Goal: Task Accomplishment & Management: Manage account settings

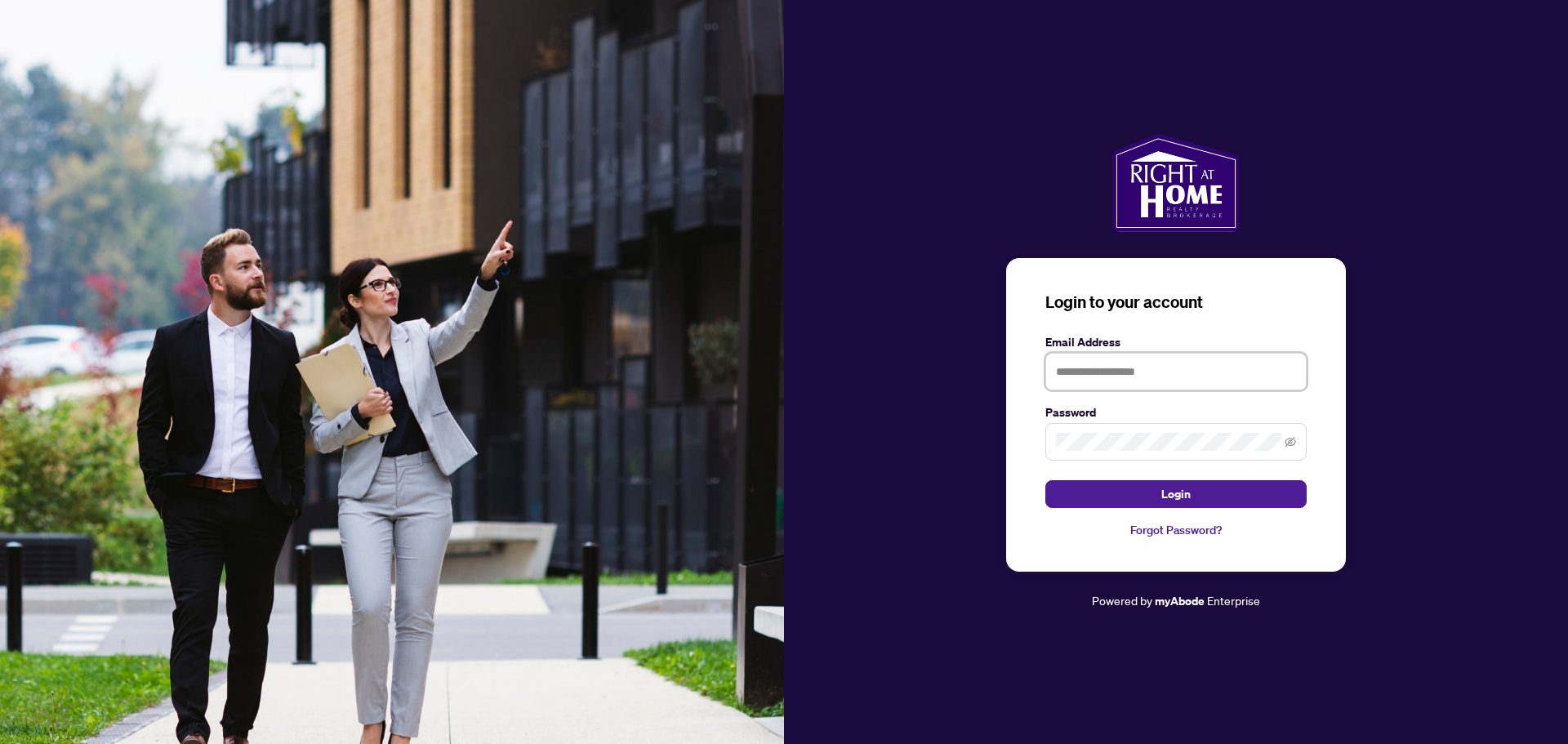
click at [1063, 368] on input "text" at bounding box center [1176, 371] width 261 height 38
type input "**********"
click at [1167, 495] on span "Login" at bounding box center [1176, 494] width 30 height 26
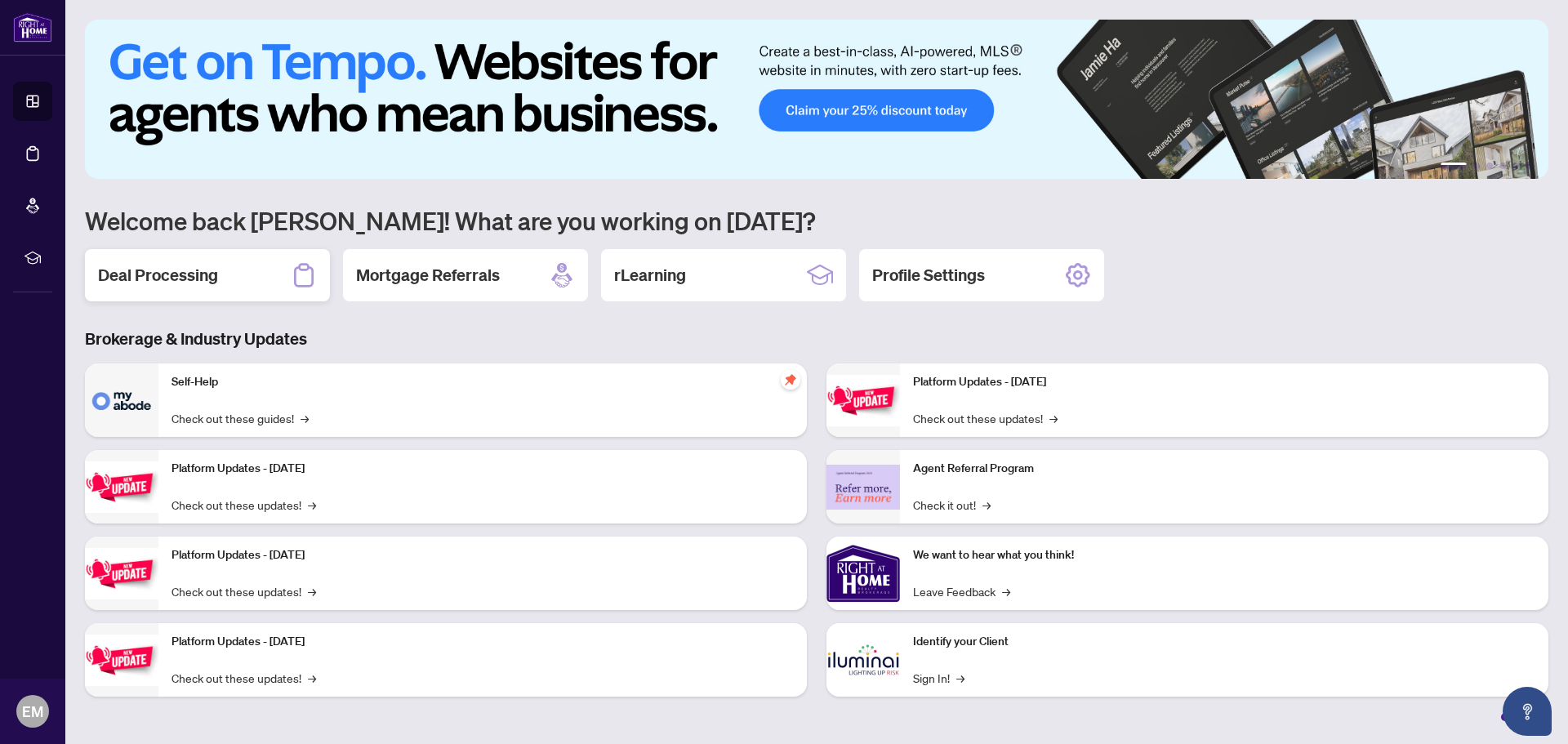
click at [205, 277] on h2 "Deal Processing" at bounding box center [157, 275] width 120 height 23
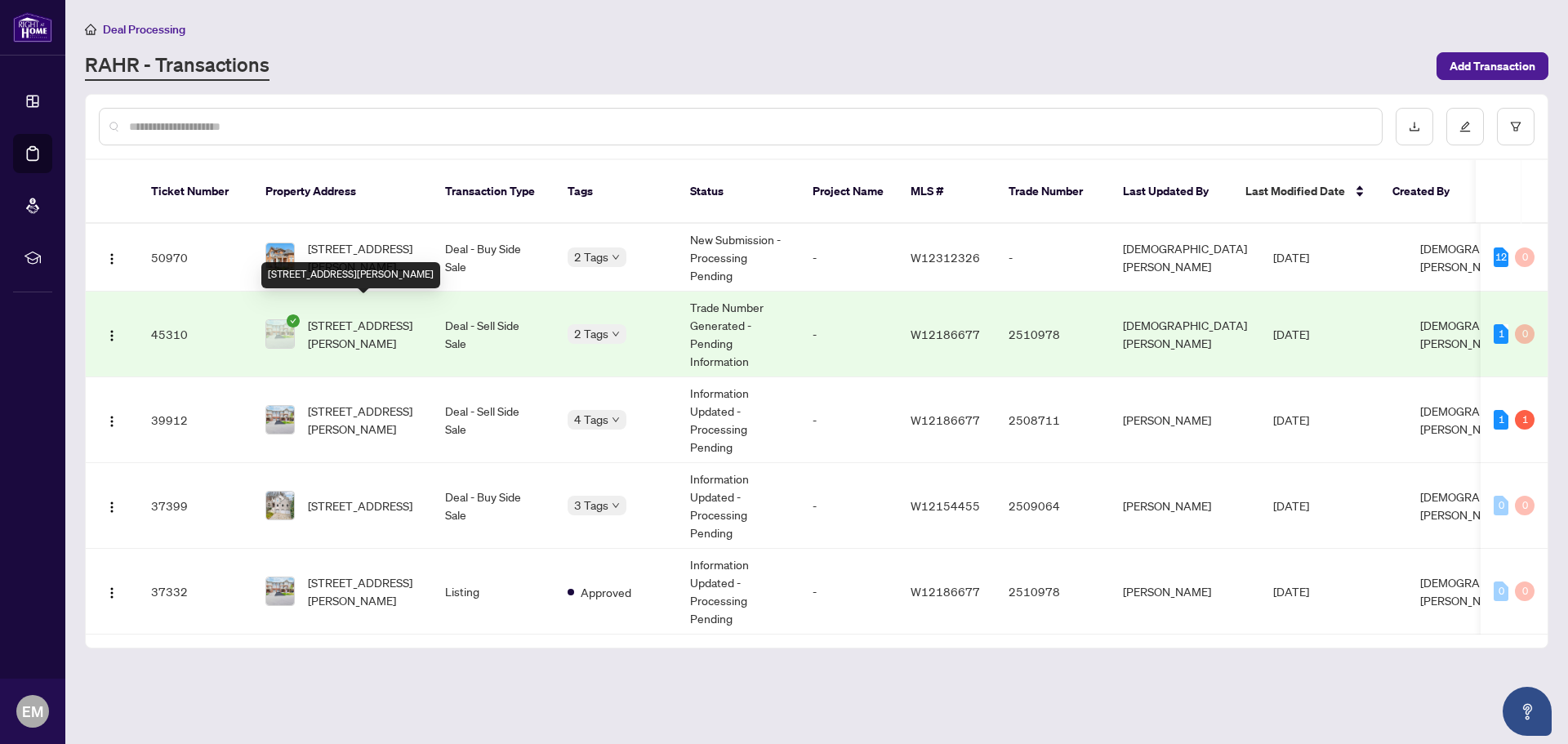
click at [324, 323] on span "[STREET_ADDRESS][PERSON_NAME]" at bounding box center [363, 333] width 111 height 36
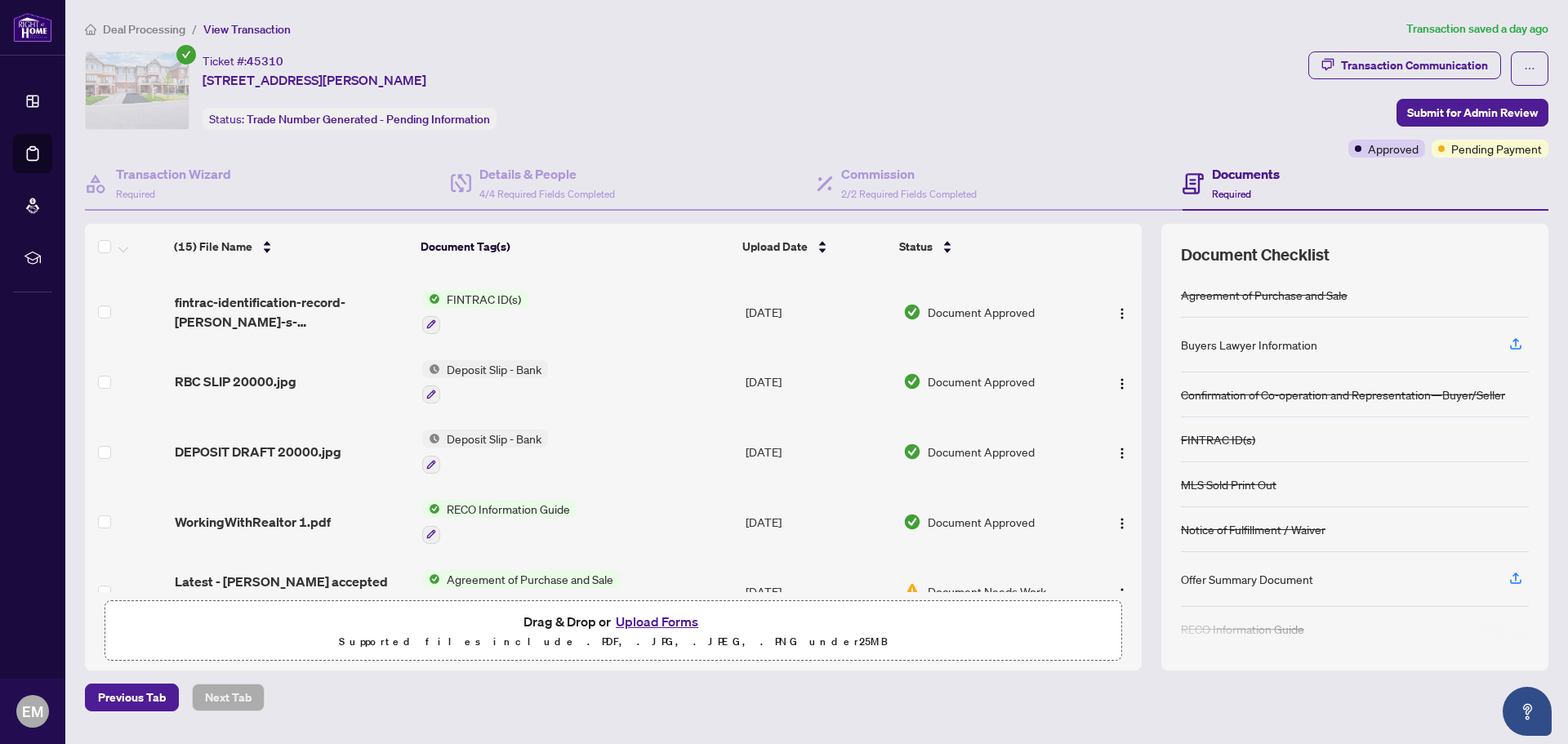
scroll to position [699, 0]
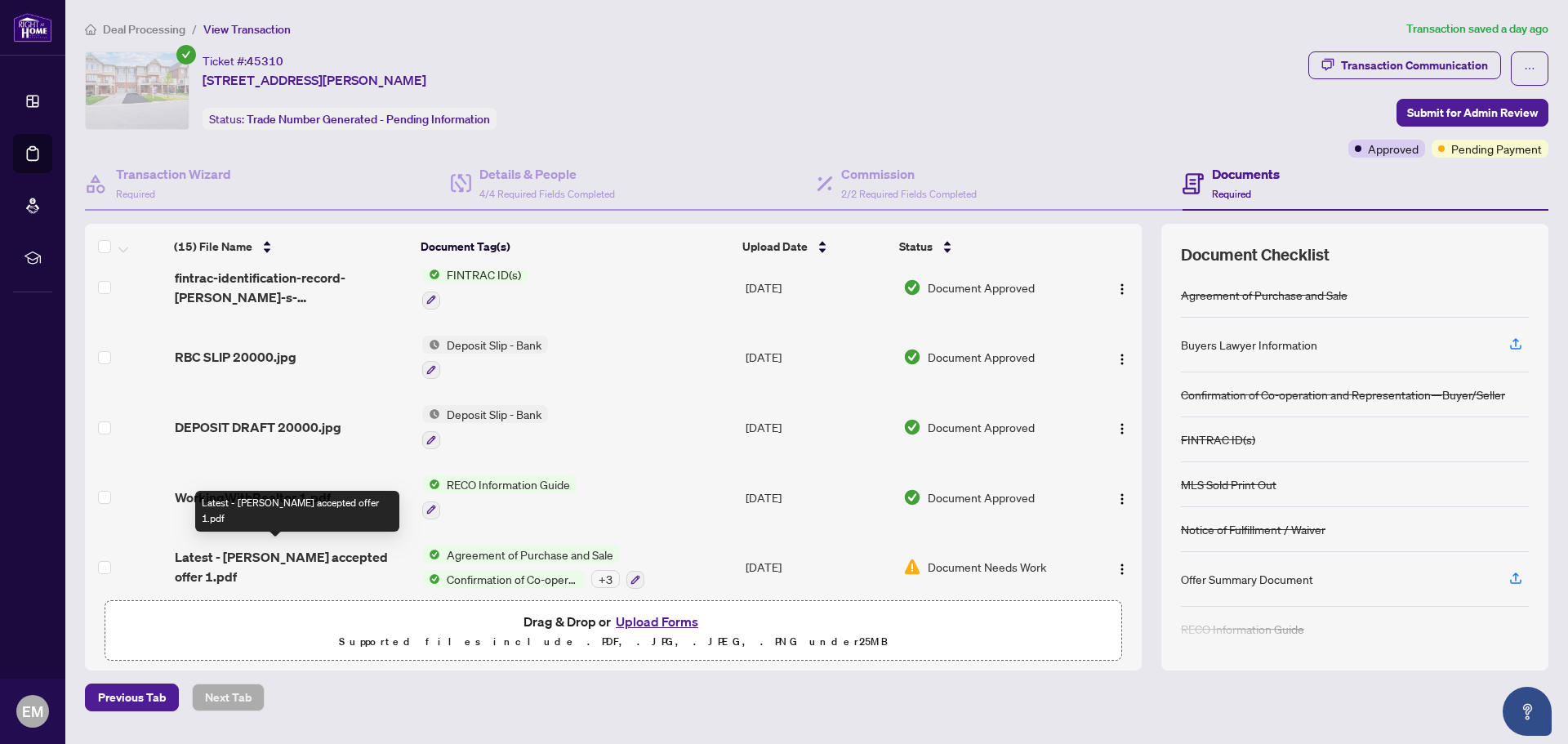
click at [337, 556] on span "Latest - [PERSON_NAME] accepted offer 1.pdf" at bounding box center [292, 567] width 234 height 39
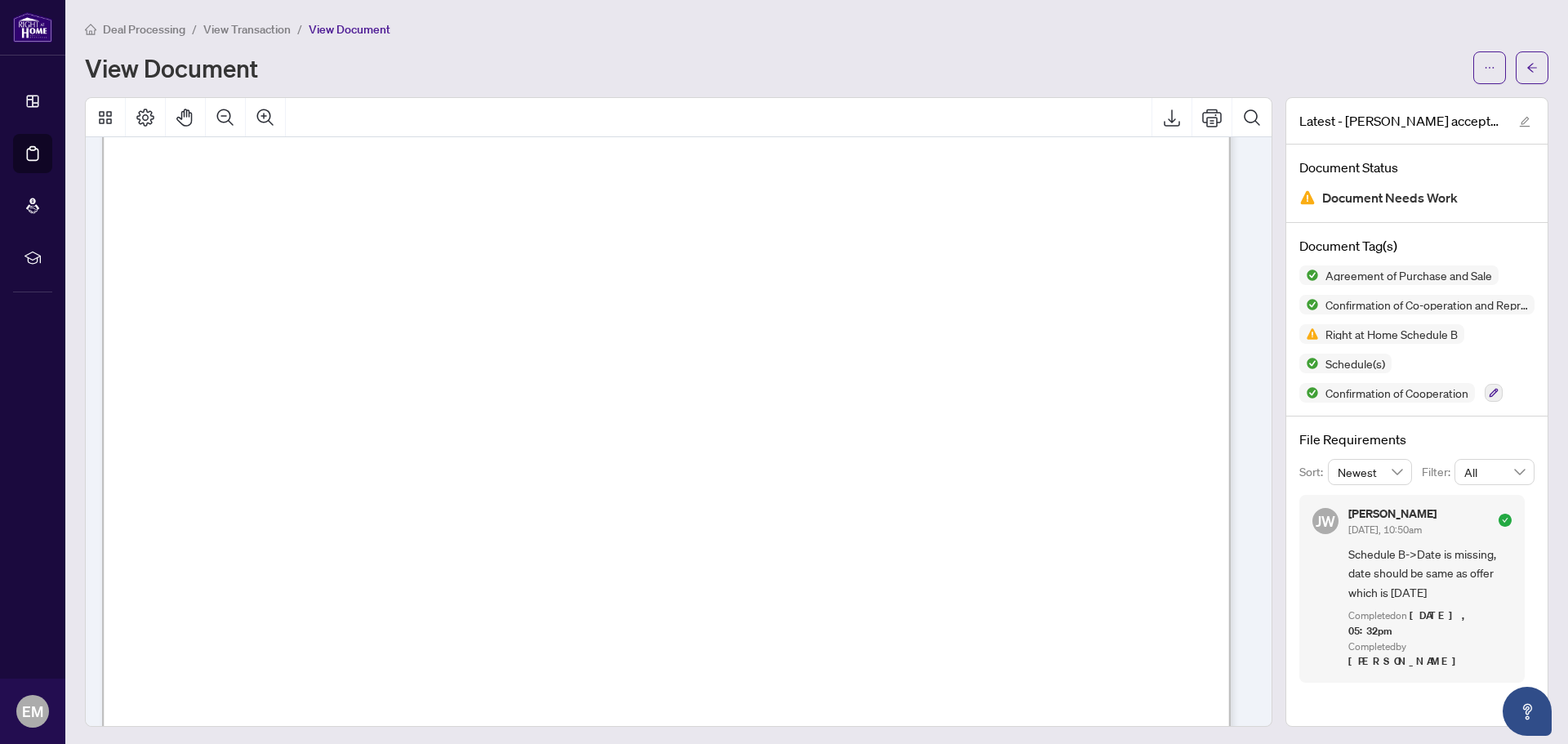
scroll to position [12575, 0]
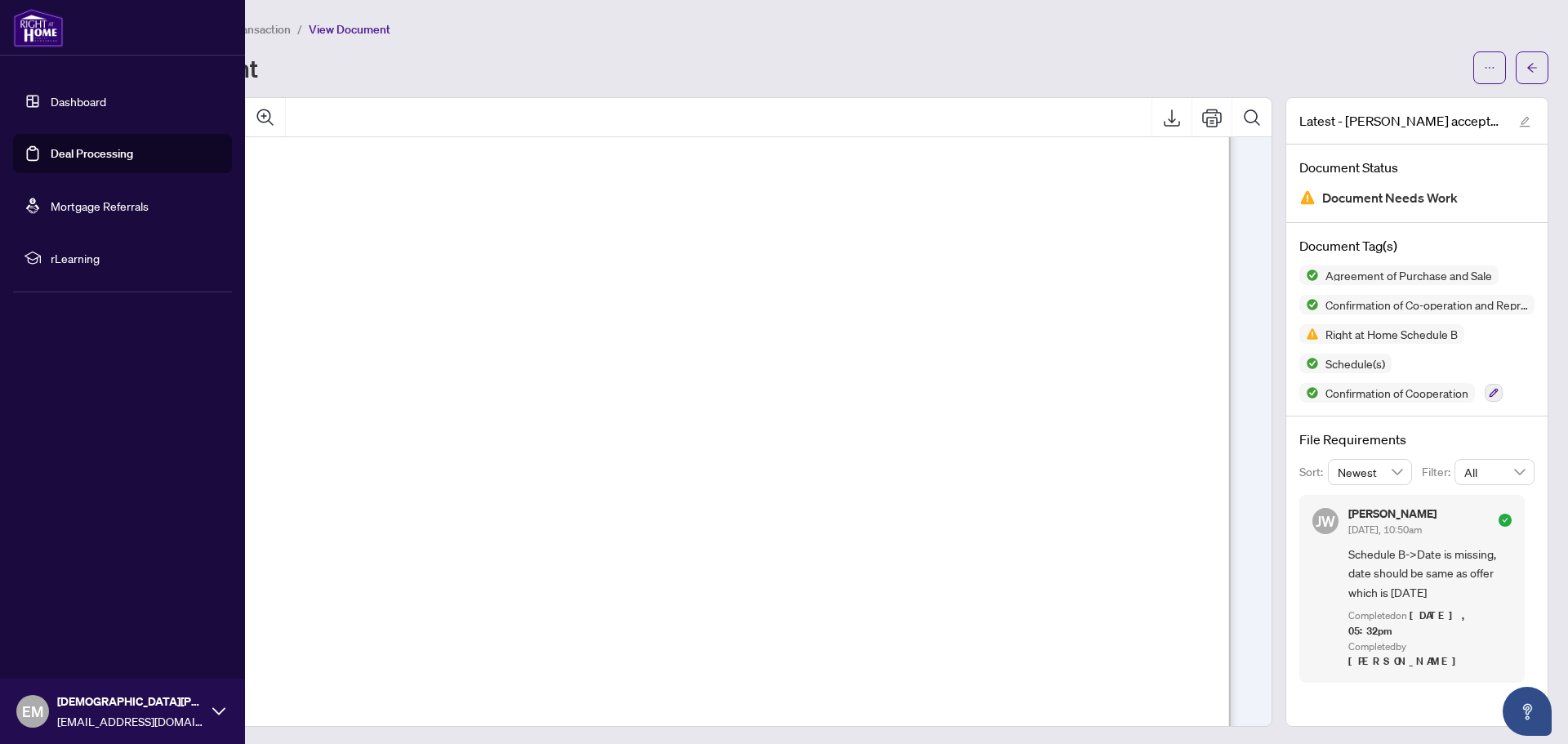
click at [96, 99] on link "Dashboard" at bounding box center [79, 101] width 56 height 15
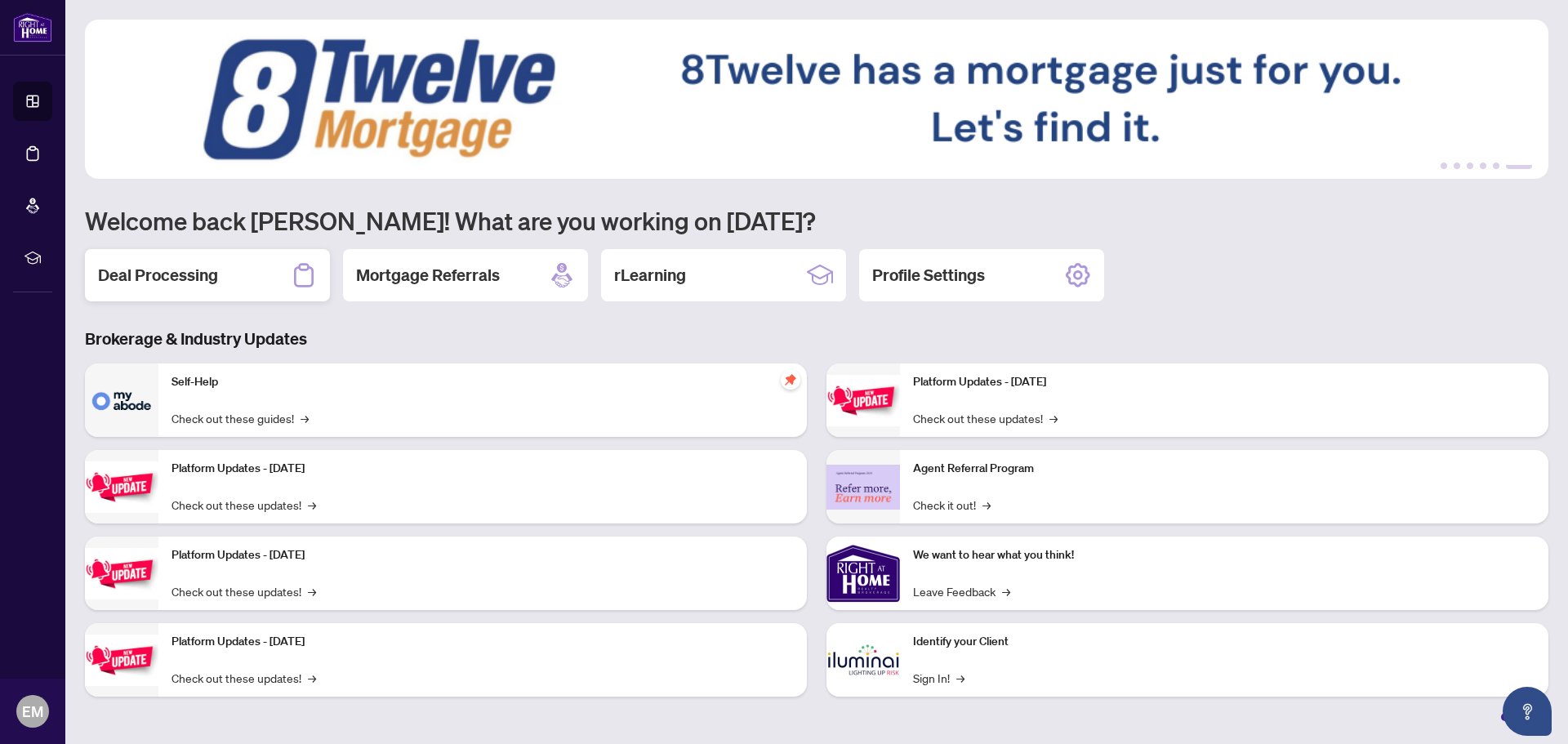
click at [160, 268] on h2 "Deal Processing" at bounding box center [157, 275] width 120 height 23
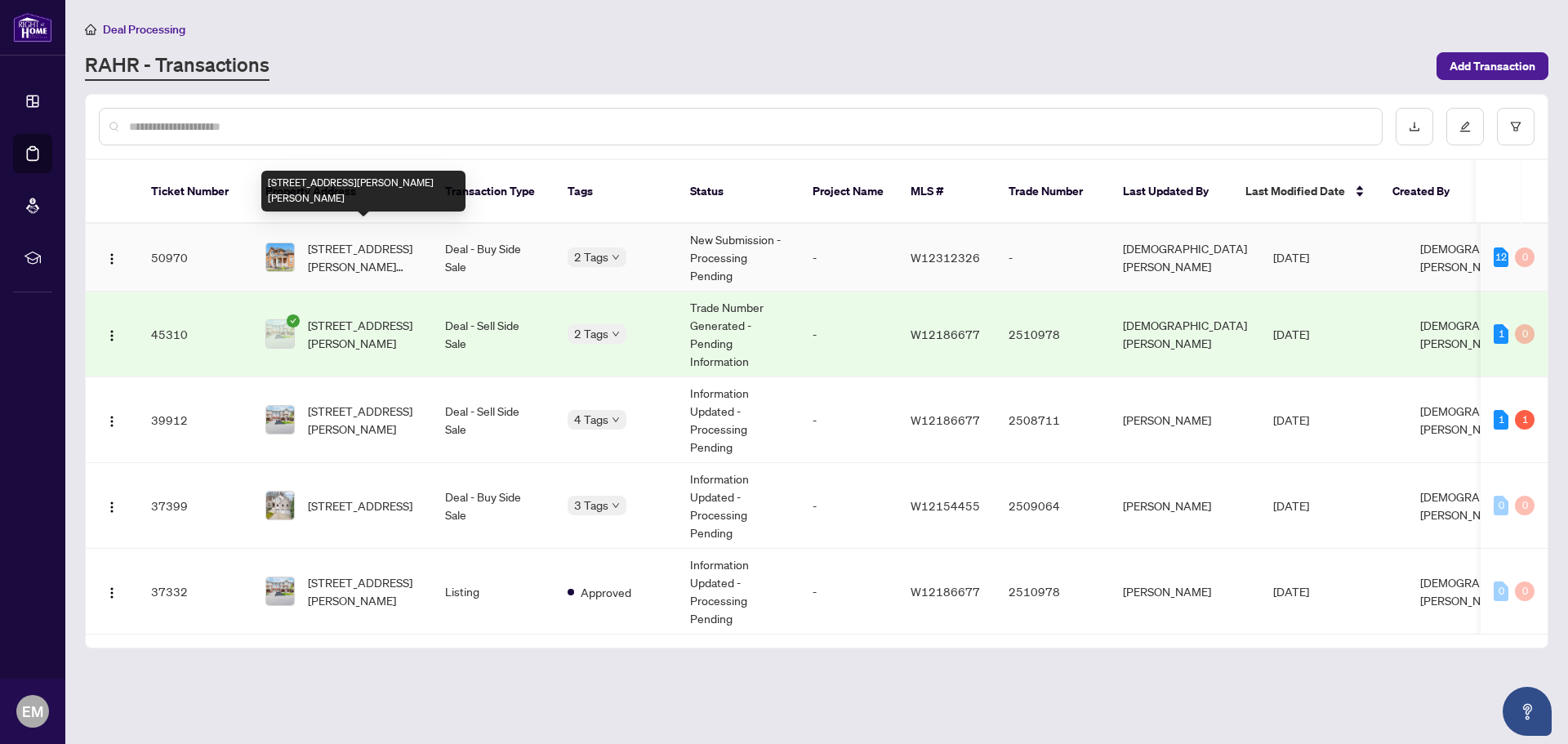
click at [370, 240] on span "[STREET_ADDRESS][PERSON_NAME][PERSON_NAME]" at bounding box center [363, 257] width 111 height 36
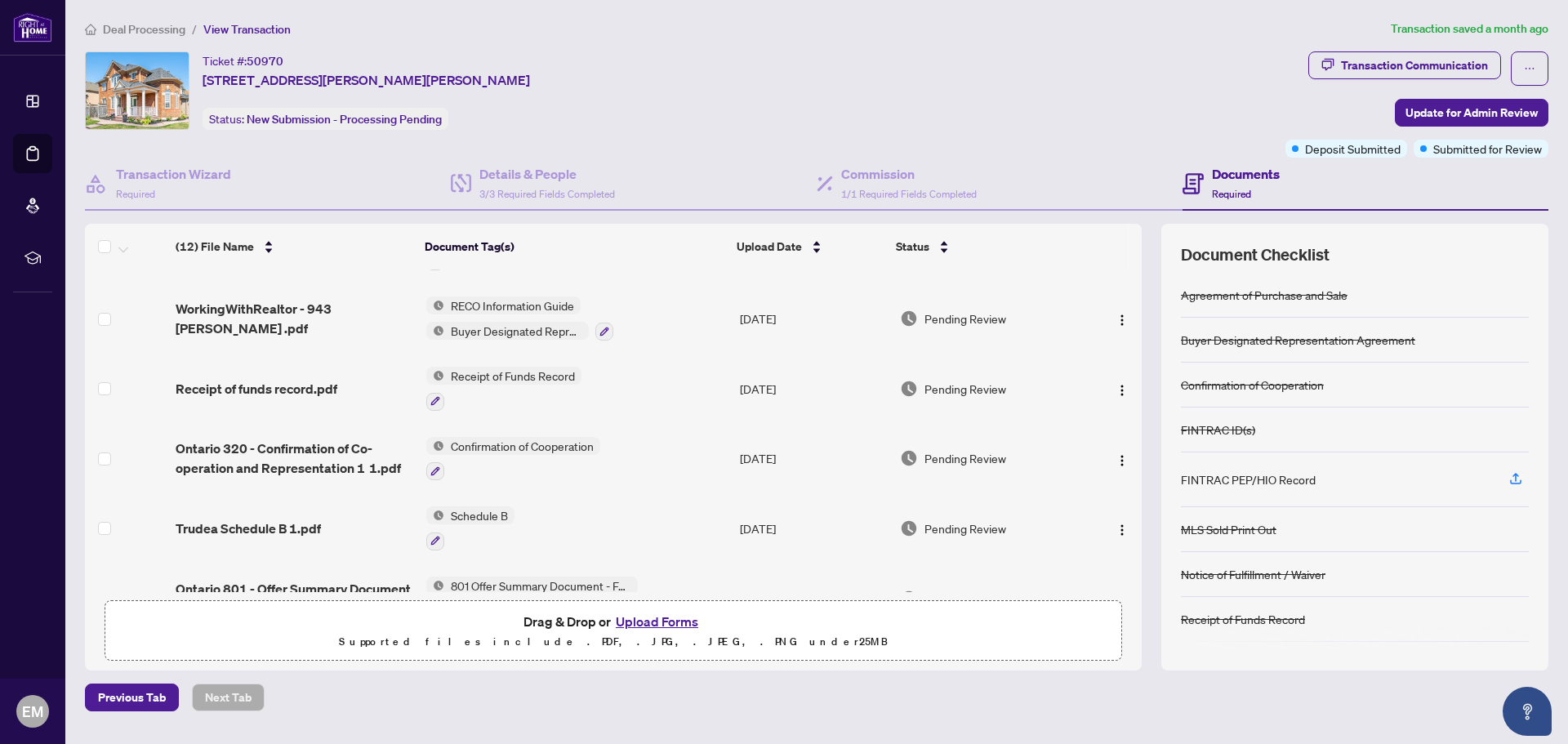
scroll to position [179, 0]
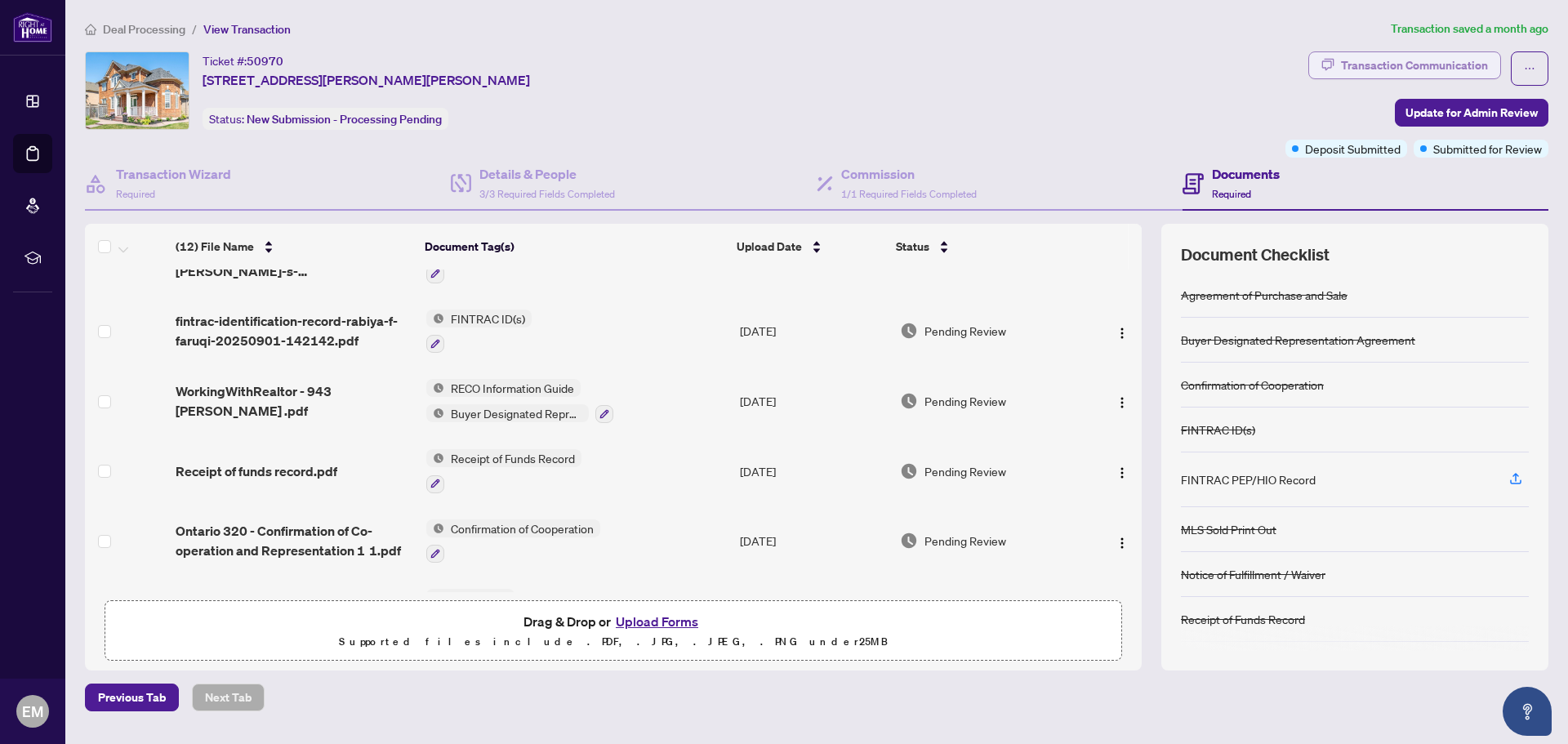
click at [1425, 69] on div "Transaction Communication" at bounding box center [1415, 66] width 147 height 26
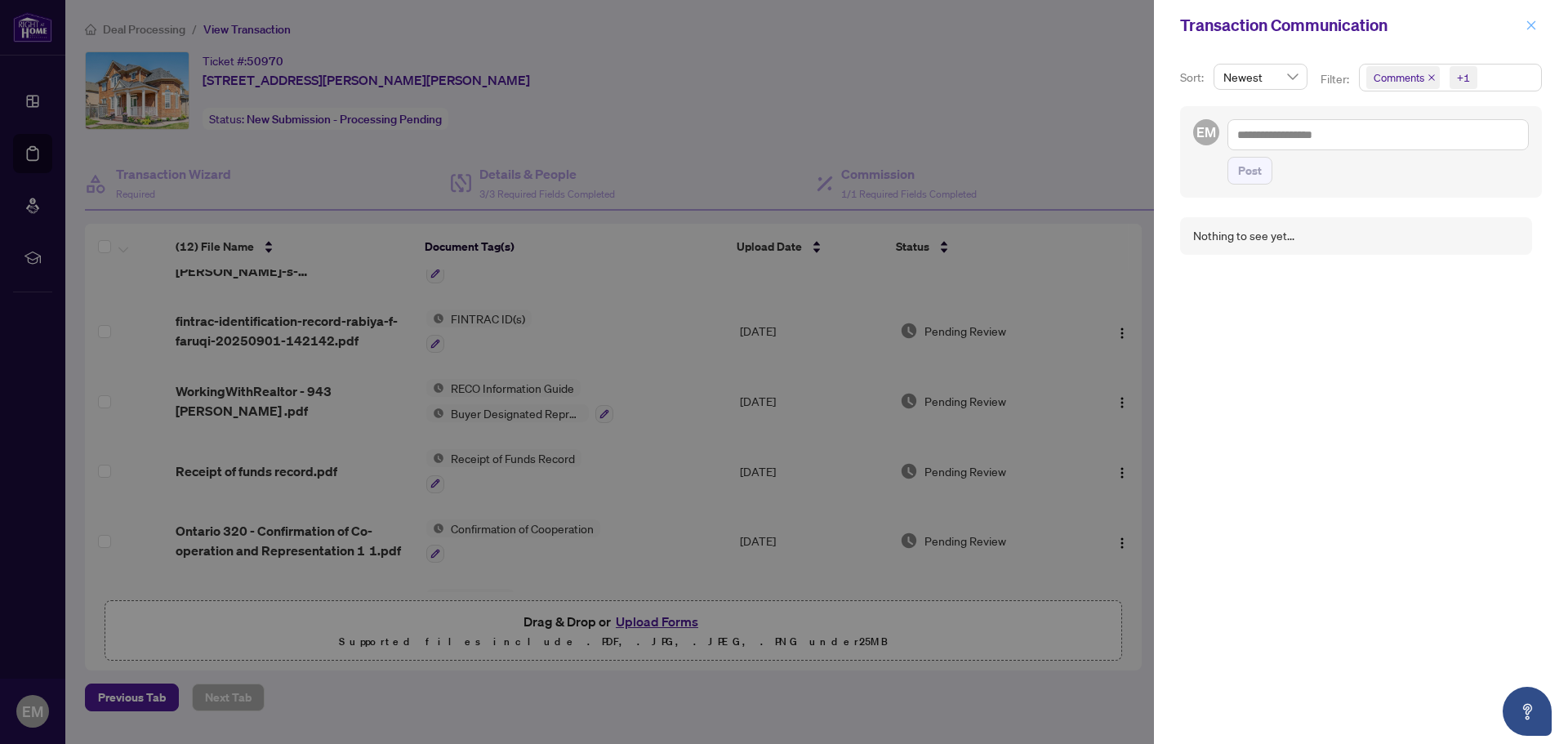
click at [1528, 24] on icon "close" at bounding box center [1531, 24] width 11 height 11
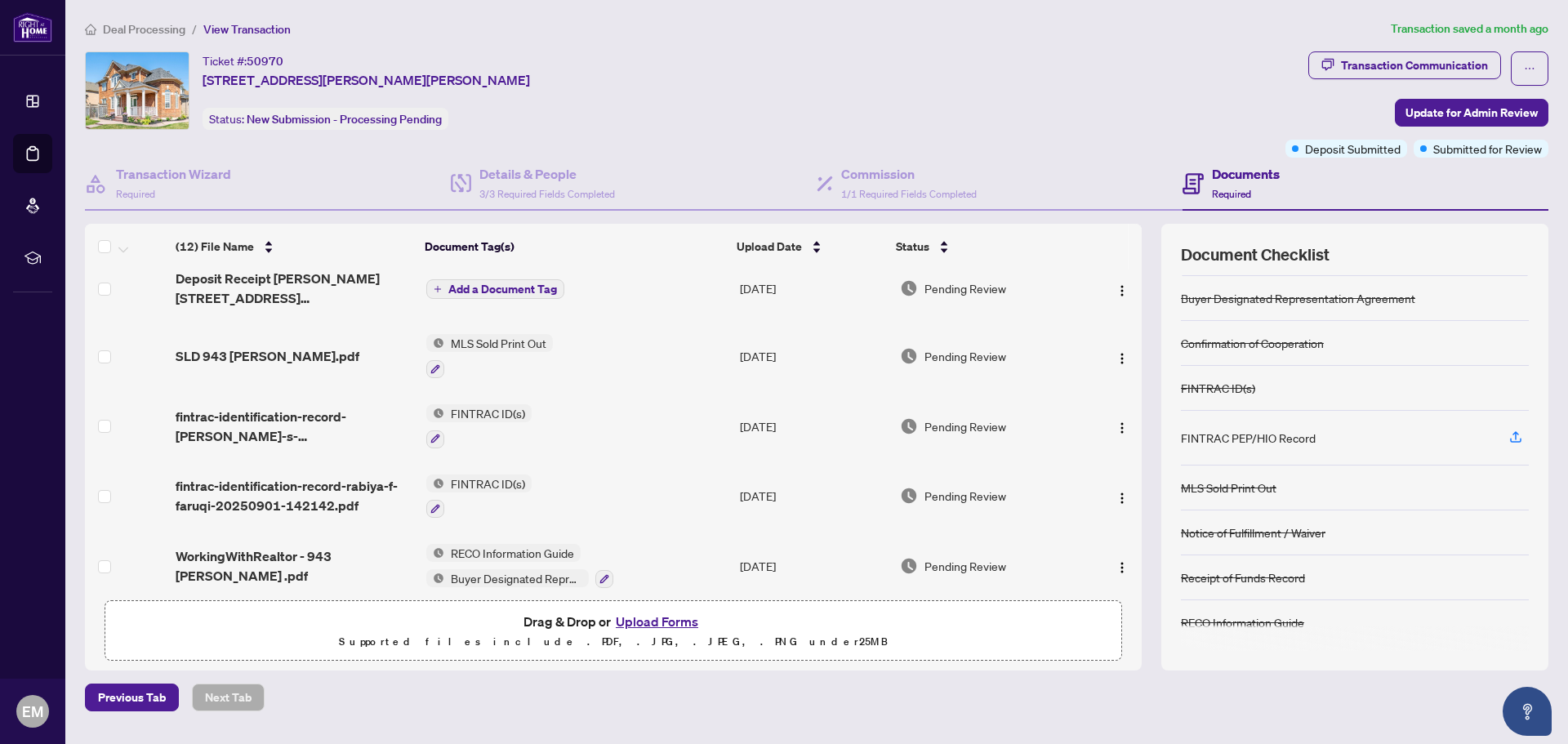
scroll to position [0, 0]
